Goal: Task Accomplishment & Management: Complete application form

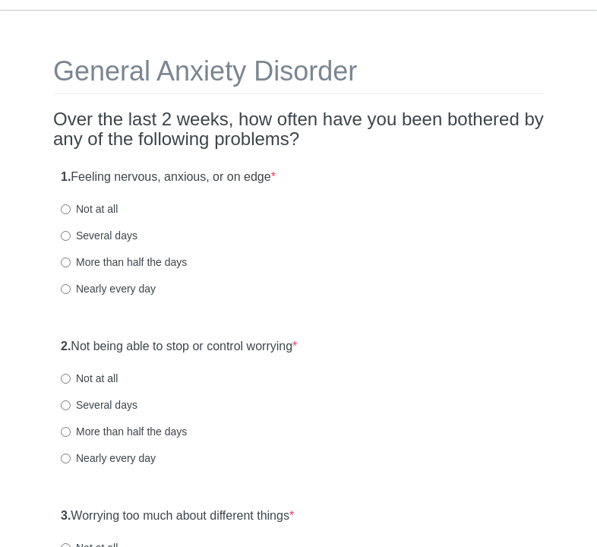
click at [122, 292] on label "Nearly every day" at bounding box center [108, 288] width 95 height 15
click at [71, 292] on input "Nearly every day" at bounding box center [66, 289] width 10 height 10
radio input "true"
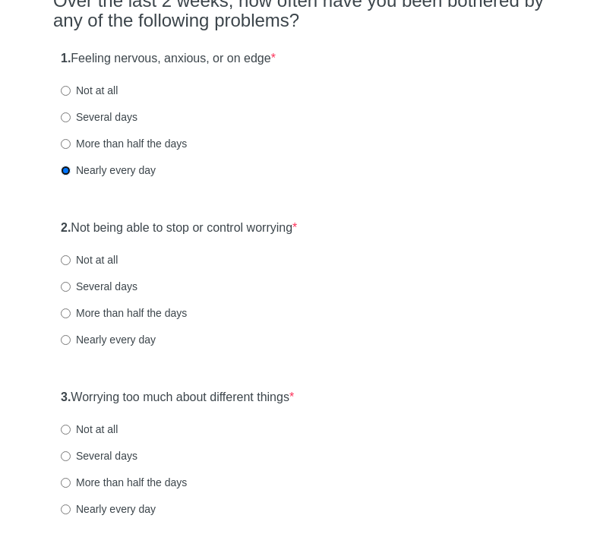
scroll to position [167, 0]
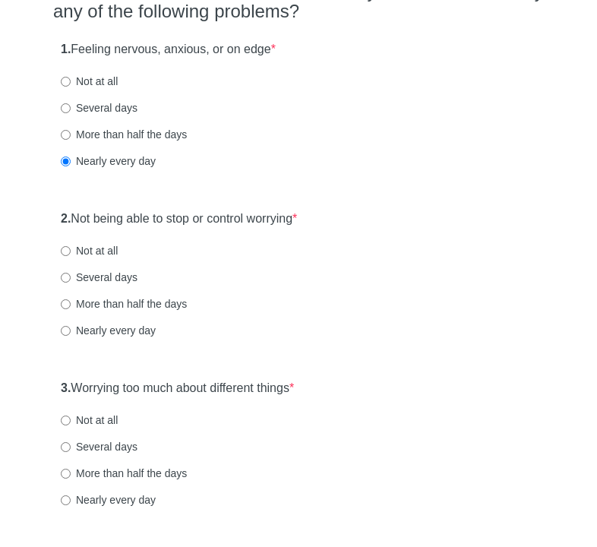
click at [103, 289] on div "2. Not being able to stop or control worrying * Not at all Several days More th…" at bounding box center [298, 282] width 491 height 158
click at [105, 283] on label "Several days" at bounding box center [99, 277] width 77 height 15
click at [71, 283] on input "Several days" at bounding box center [66, 278] width 10 height 10
radio input "true"
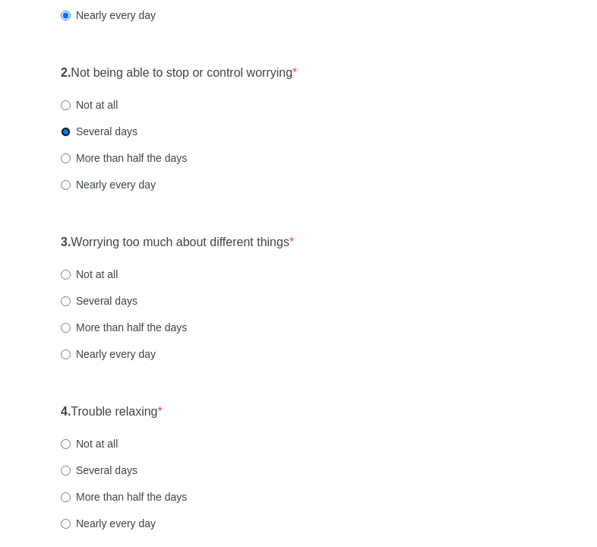
scroll to position [314, 0]
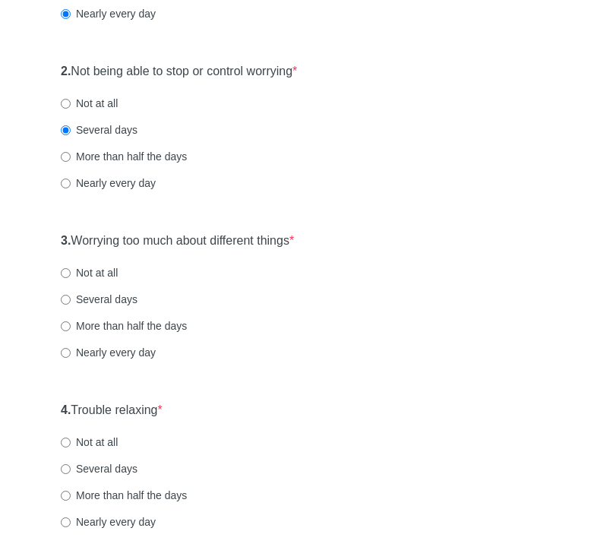
click at [92, 352] on label "Nearly every day" at bounding box center [108, 352] width 95 height 15
click at [71, 352] on input "Nearly every day" at bounding box center [66, 353] width 10 height 10
radio input "true"
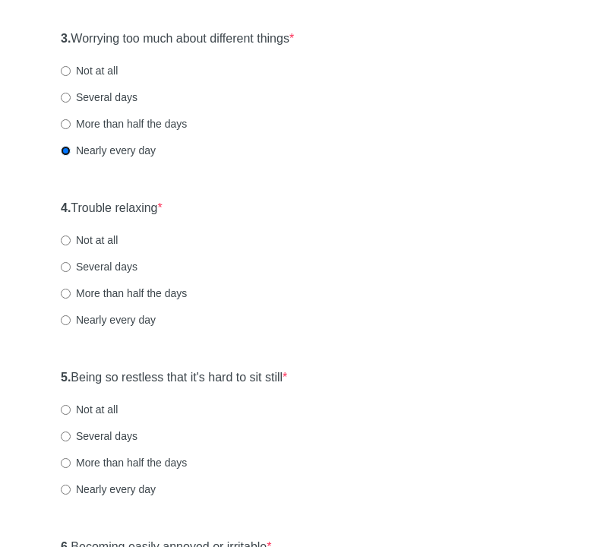
scroll to position [517, 0]
click at [117, 268] on label "Several days" at bounding box center [99, 266] width 77 height 15
click at [71, 268] on input "Several days" at bounding box center [66, 267] width 10 height 10
radio input "true"
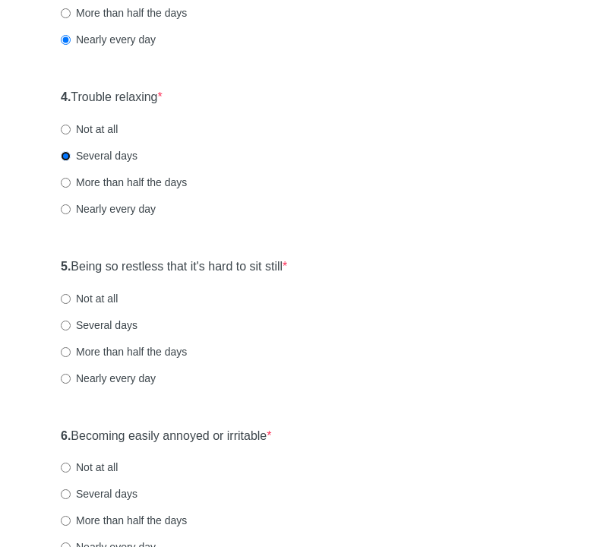
scroll to position [629, 0]
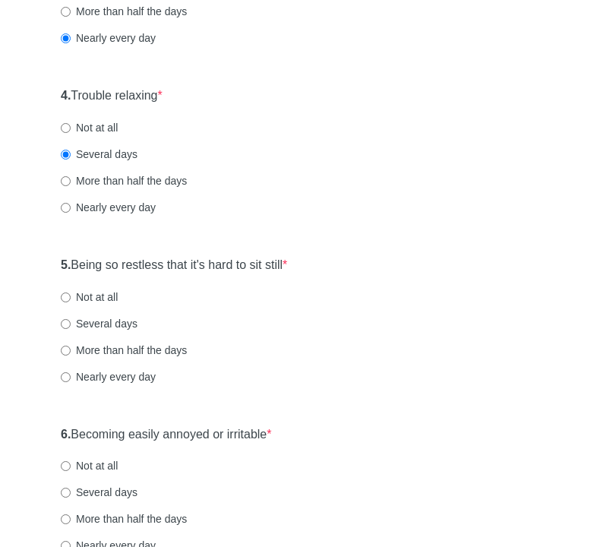
click at [97, 325] on label "Several days" at bounding box center [99, 323] width 77 height 15
click at [71, 325] on input "Several days" at bounding box center [66, 324] width 10 height 10
radio input "true"
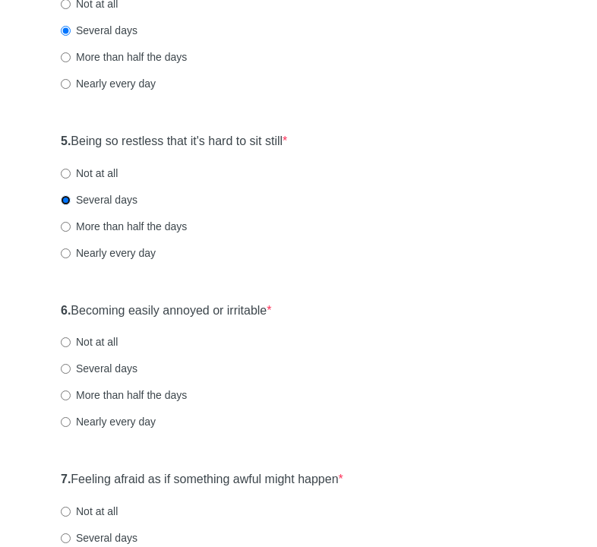
scroll to position [769, 0]
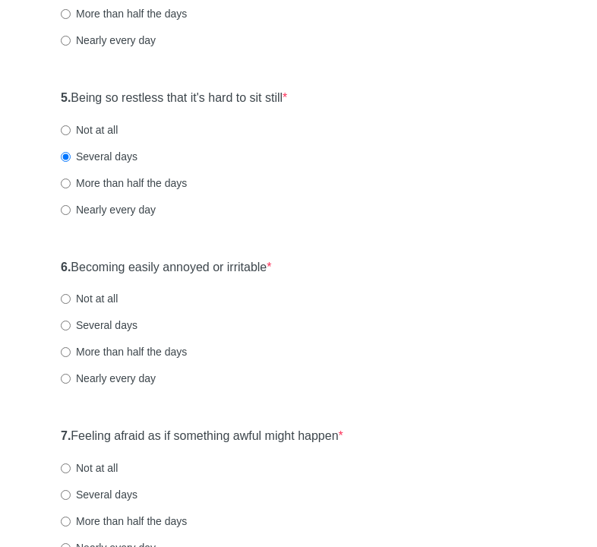
click at [94, 378] on label "Nearly every day" at bounding box center [108, 378] width 95 height 15
click at [71, 378] on input "Nearly every day" at bounding box center [66, 379] width 10 height 10
radio input "true"
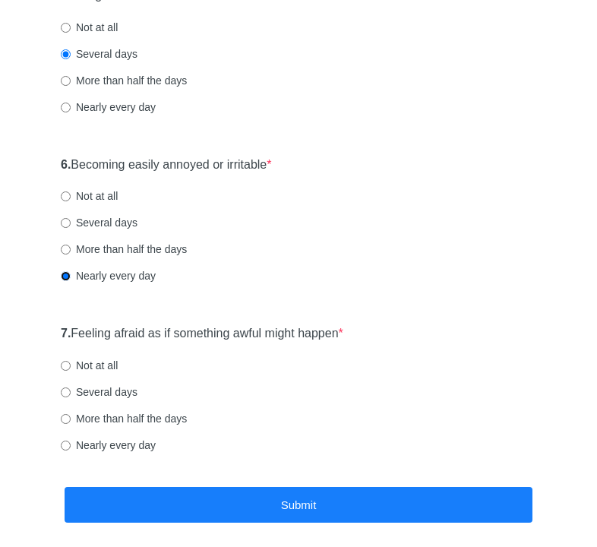
scroll to position [899, 0]
click at [106, 396] on label "Several days" at bounding box center [99, 391] width 77 height 15
click at [71, 396] on input "Several days" at bounding box center [66, 392] width 10 height 10
radio input "true"
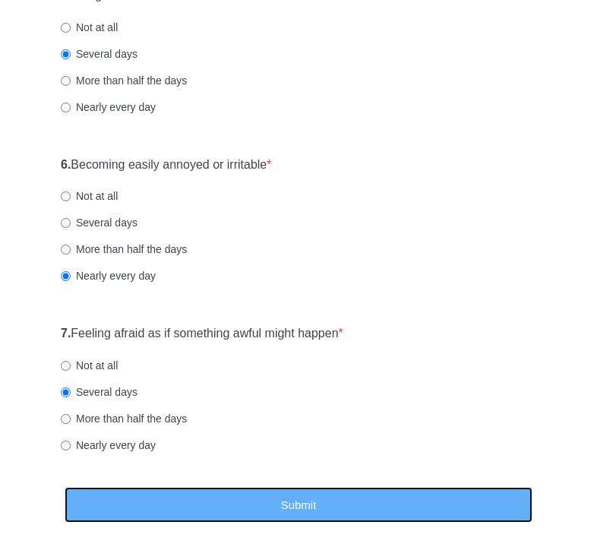
click at [324, 498] on button "Submit" at bounding box center [299, 505] width 468 height 36
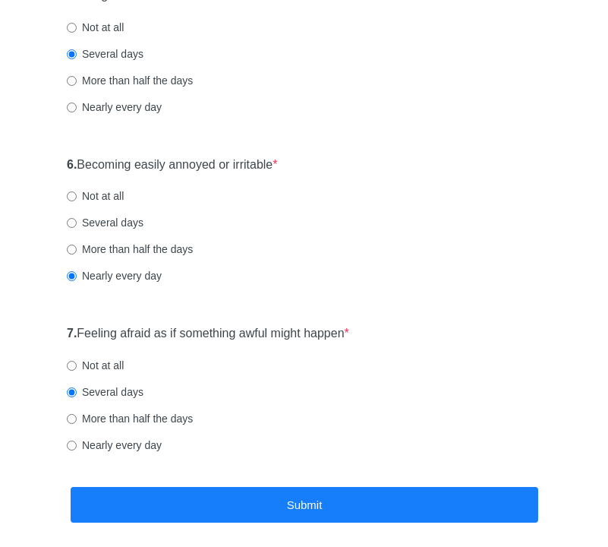
scroll to position [0, 0]
